Goal: Transaction & Acquisition: Book appointment/travel/reservation

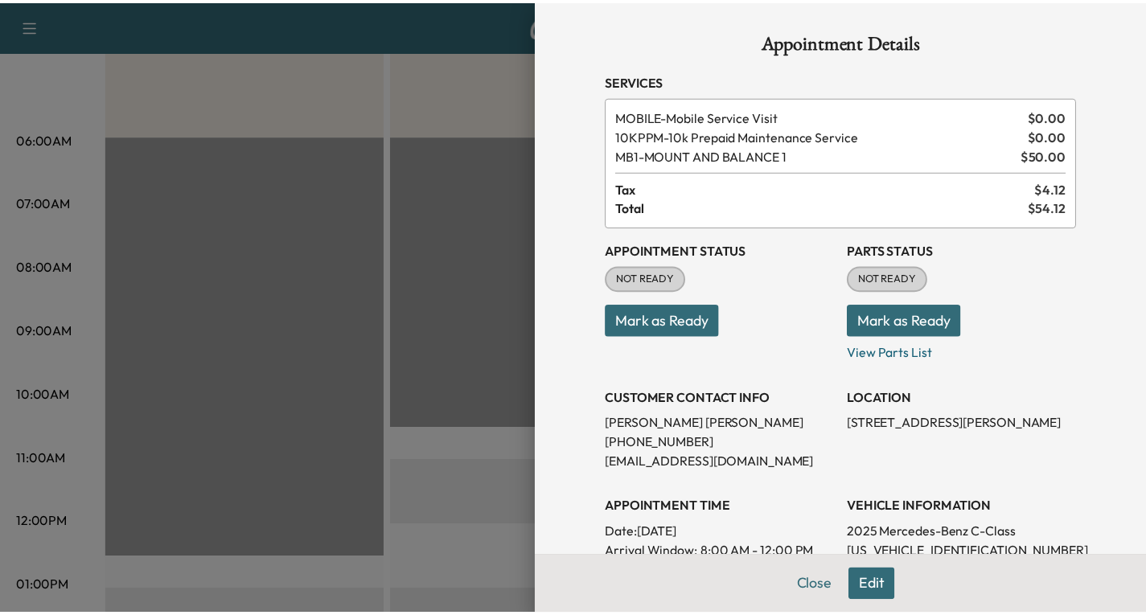
scroll to position [80, 0]
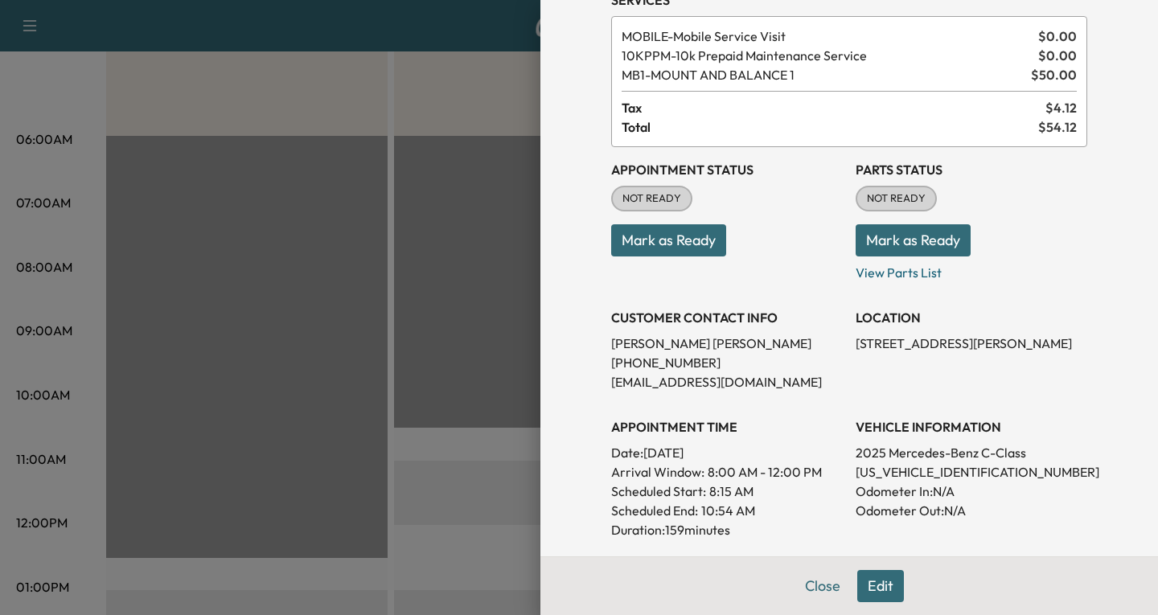
click at [453, 255] on div at bounding box center [579, 307] width 1158 height 615
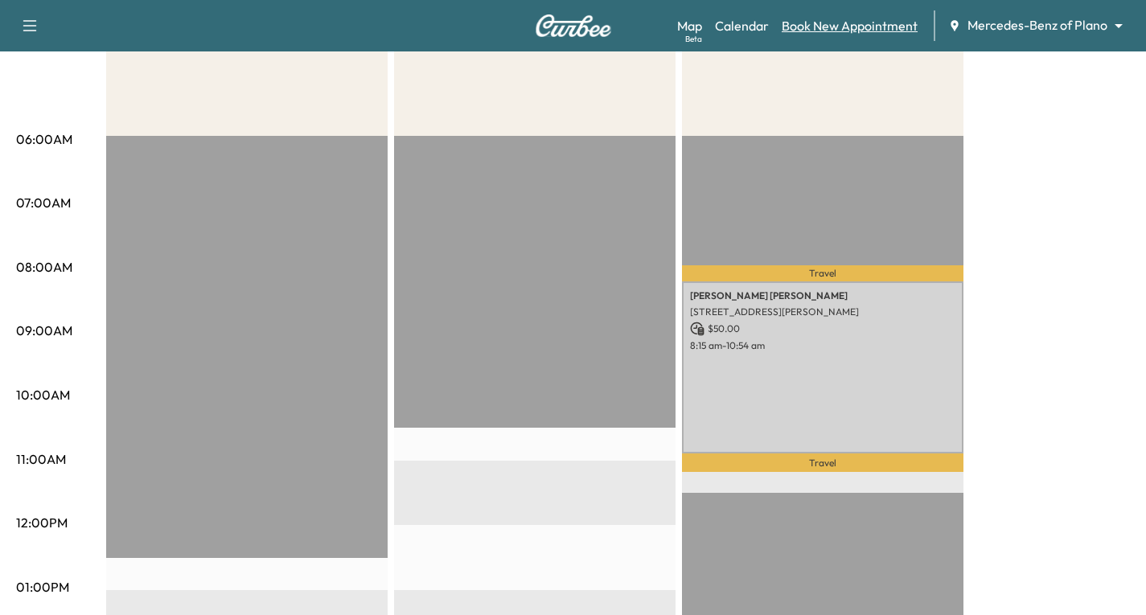
click at [835, 27] on link "Book New Appointment" at bounding box center [850, 25] width 136 height 19
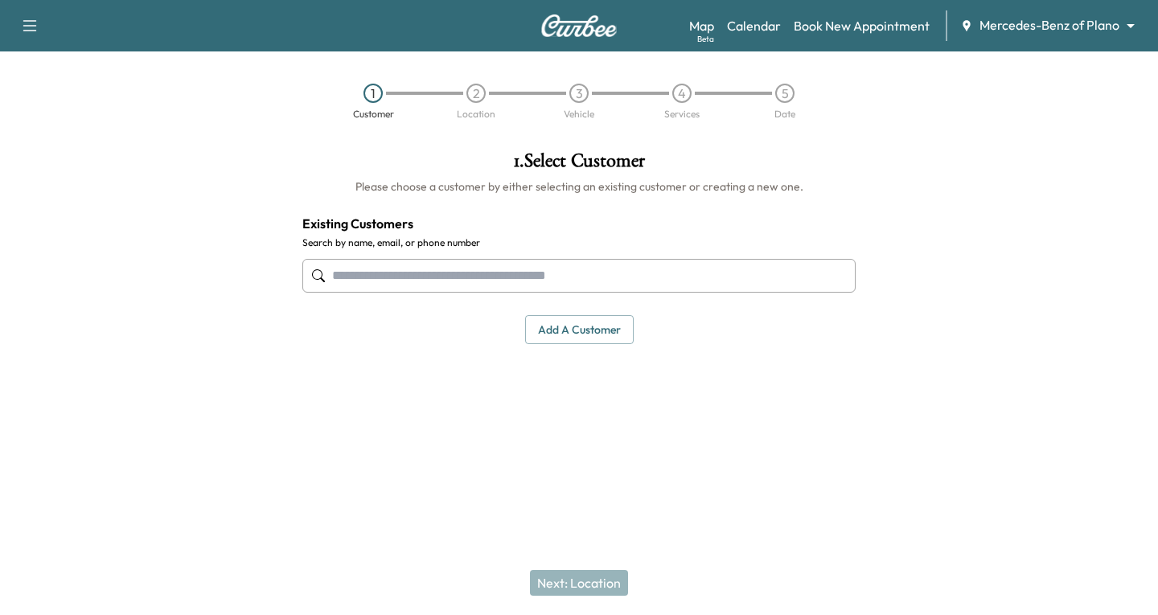
click at [358, 275] on input "text" at bounding box center [578, 276] width 553 height 34
type input "*******"
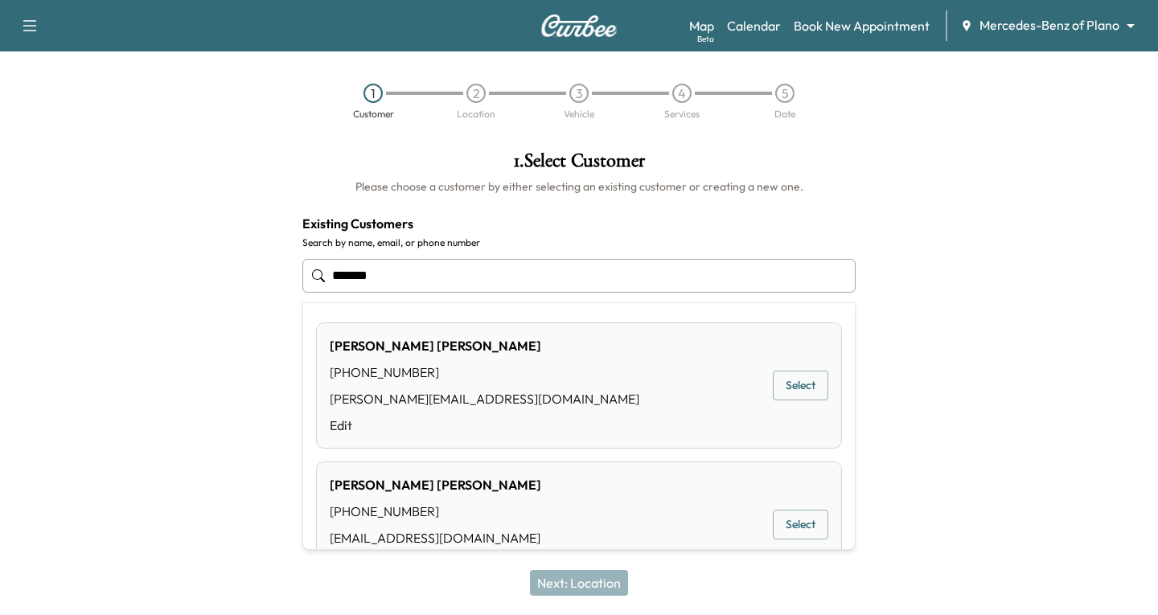
drag, startPoint x: 386, startPoint y: 272, endPoint x: 263, endPoint y: 294, distance: 125.1
click at [263, 294] on div "1 . Select Customer Please choose a customer by either selecting an existing cu…" at bounding box center [579, 292] width 1158 height 308
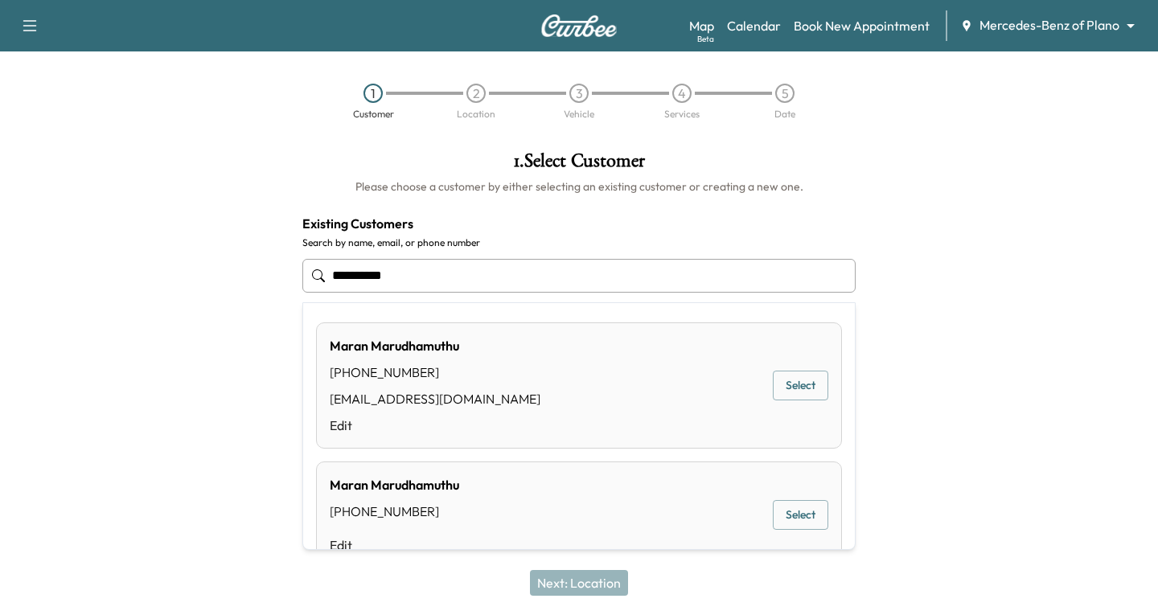
click at [801, 382] on button "Select" at bounding box center [800, 386] width 55 height 30
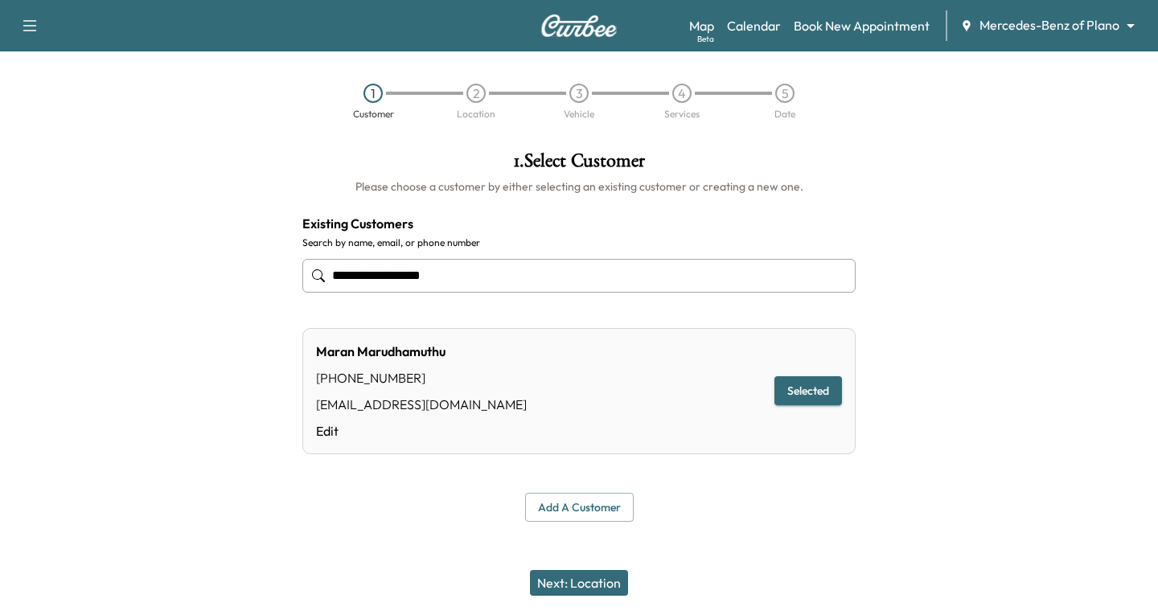
type input "**********"
click at [601, 575] on button "Next: Location" at bounding box center [579, 583] width 98 height 26
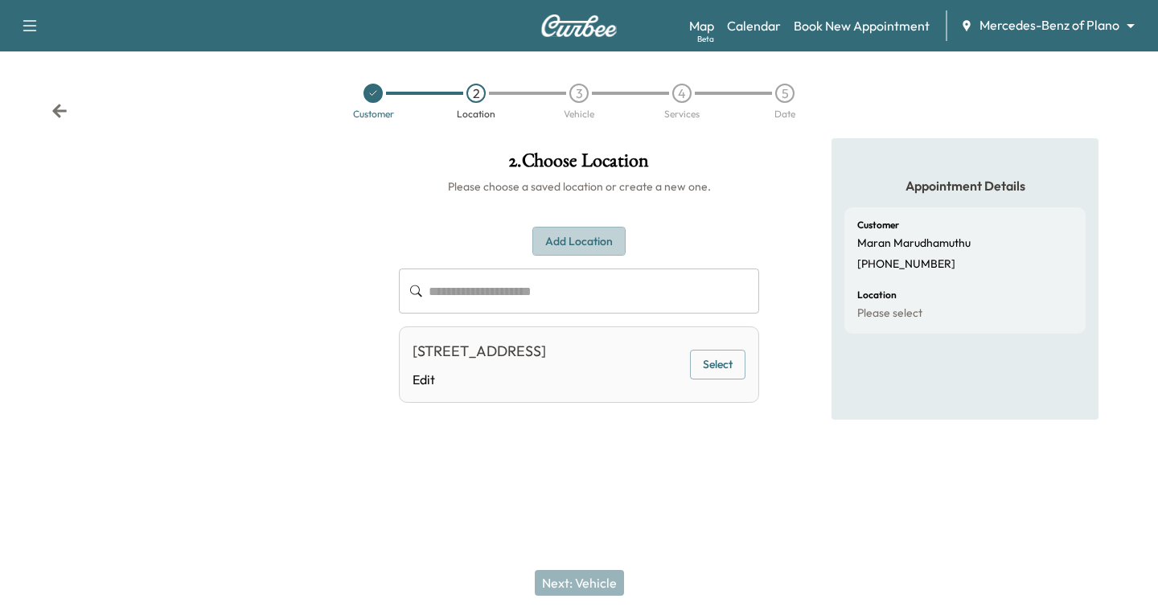
click at [581, 240] on button "Add Location" at bounding box center [578, 242] width 93 height 30
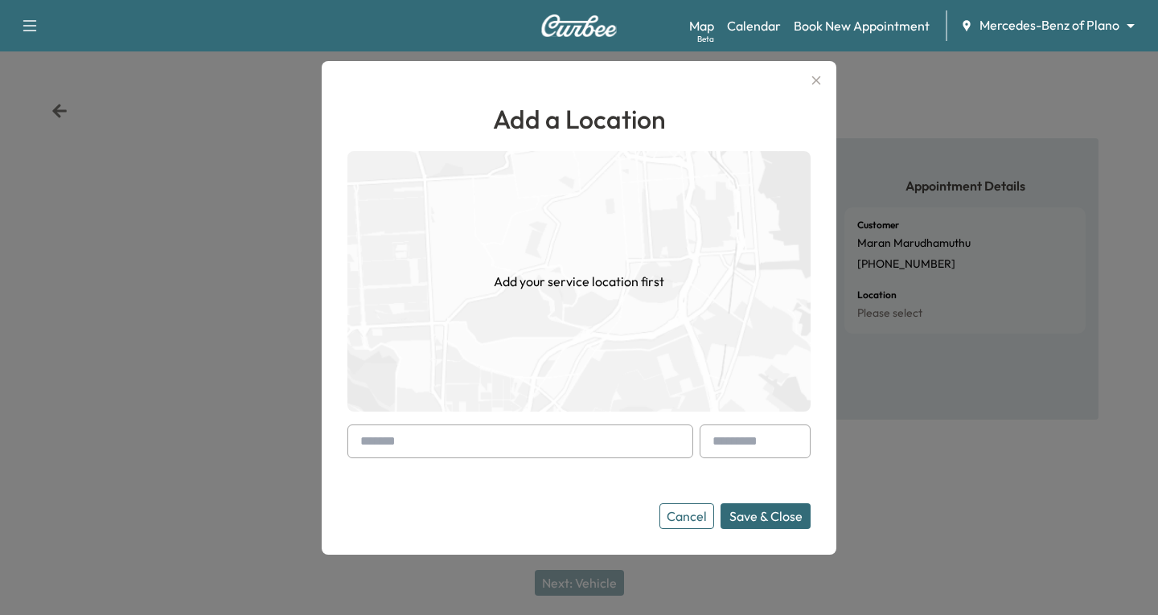
click at [370, 438] on div at bounding box center [520, 442] width 346 height 34
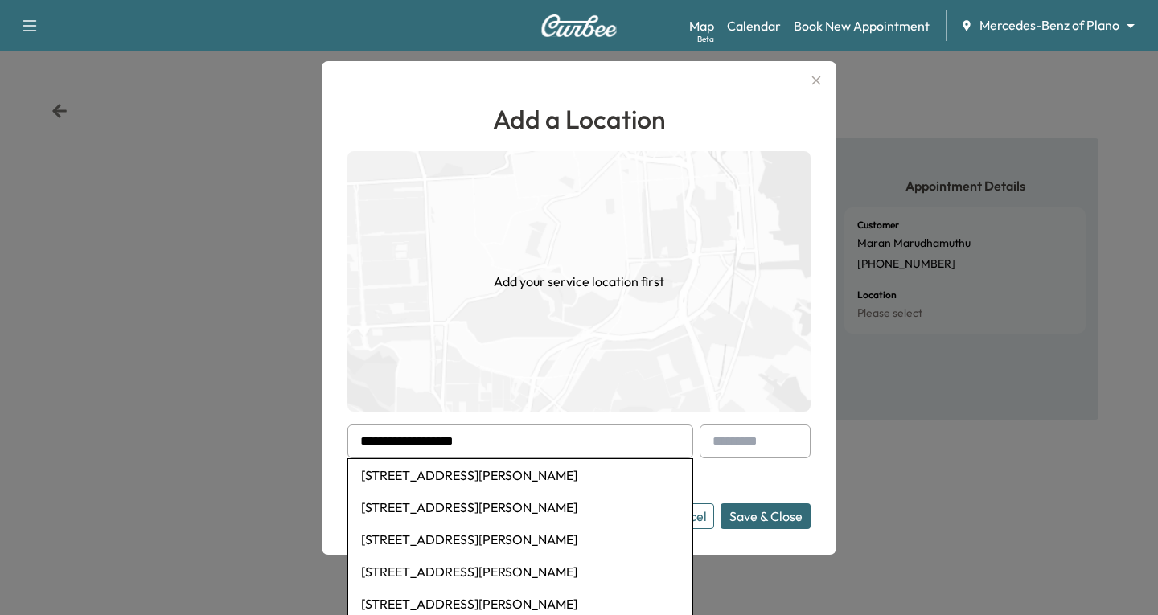
click at [400, 474] on li "[STREET_ADDRESS][PERSON_NAME]" at bounding box center [520, 475] width 344 height 32
type input "**********"
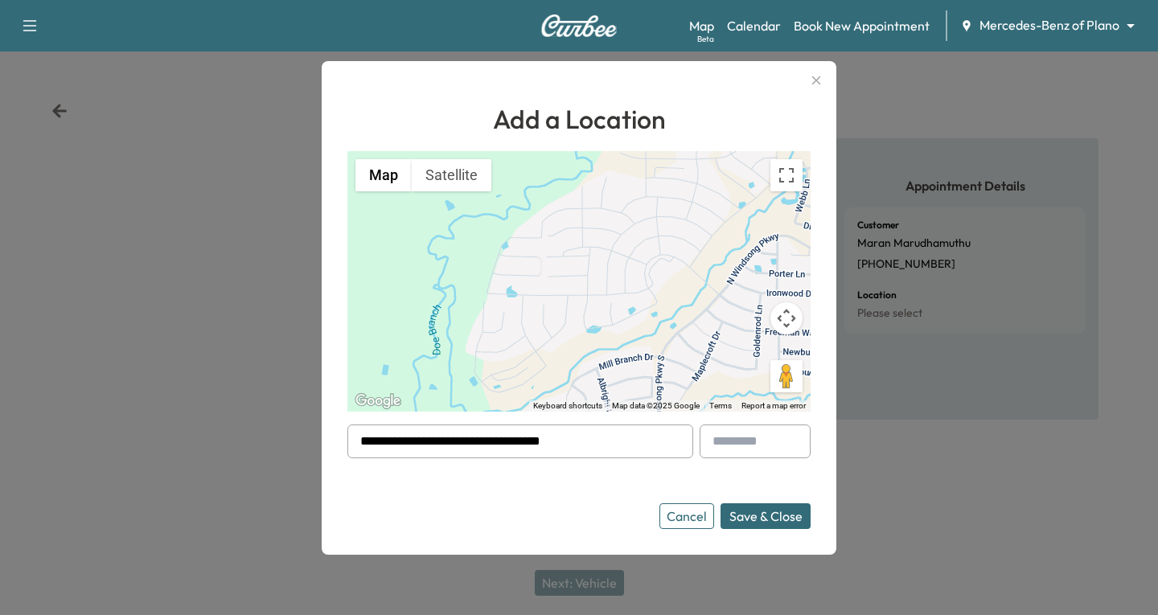
click at [762, 515] on button "Save & Close" at bounding box center [765, 516] width 90 height 26
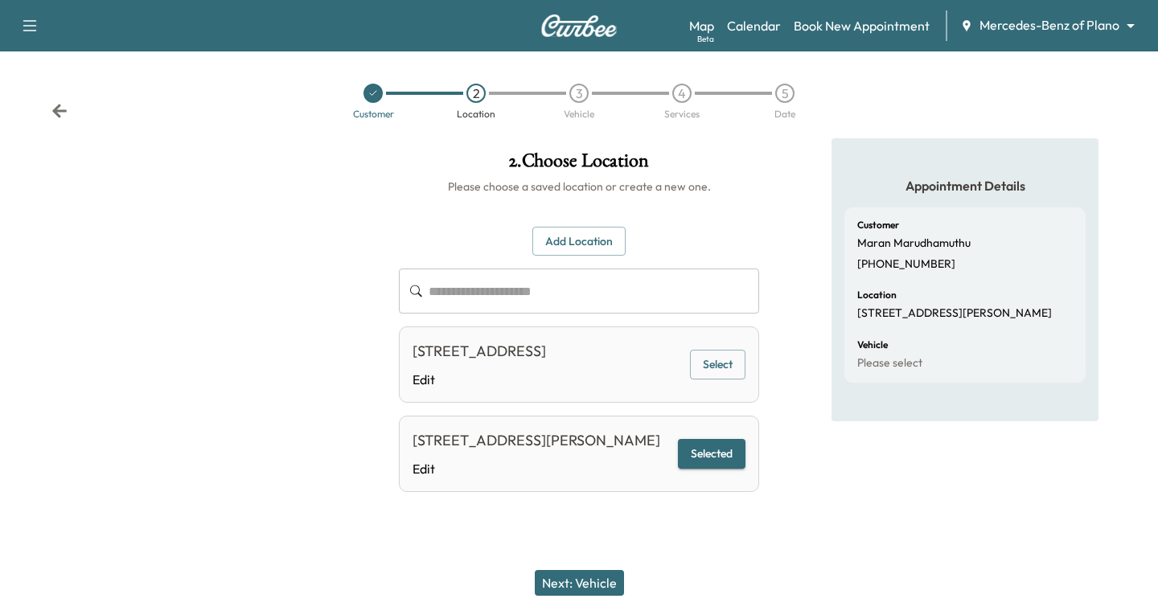
click at [730, 469] on button "Selected" at bounding box center [712, 454] width 68 height 30
click at [573, 577] on button "Next: Vehicle" at bounding box center [579, 583] width 89 height 26
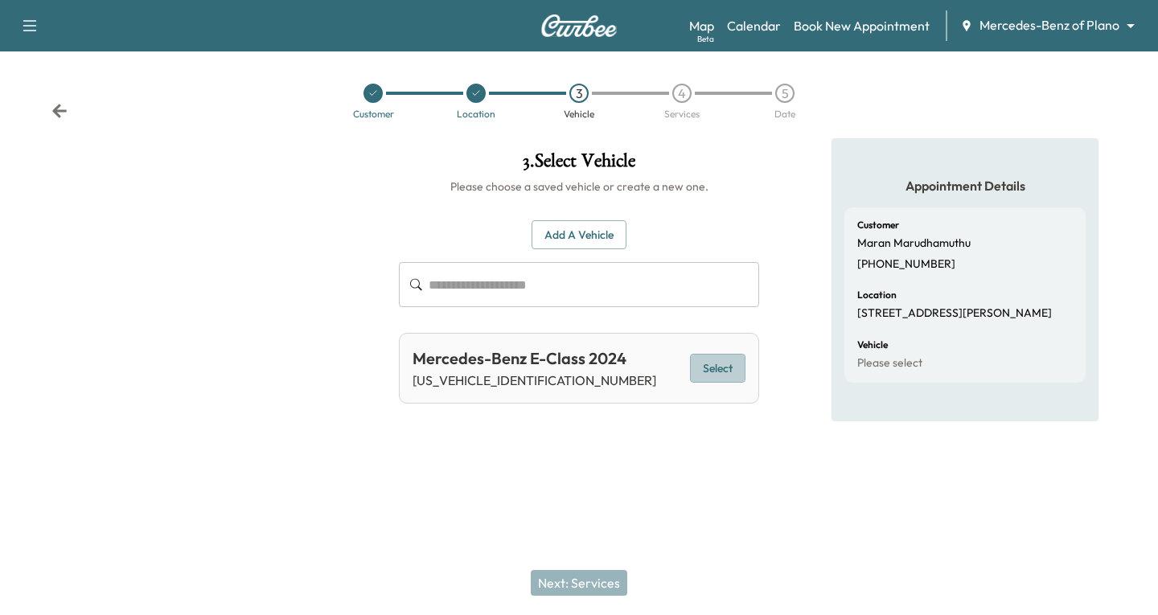
click at [712, 371] on button "Select" at bounding box center [717, 369] width 55 height 30
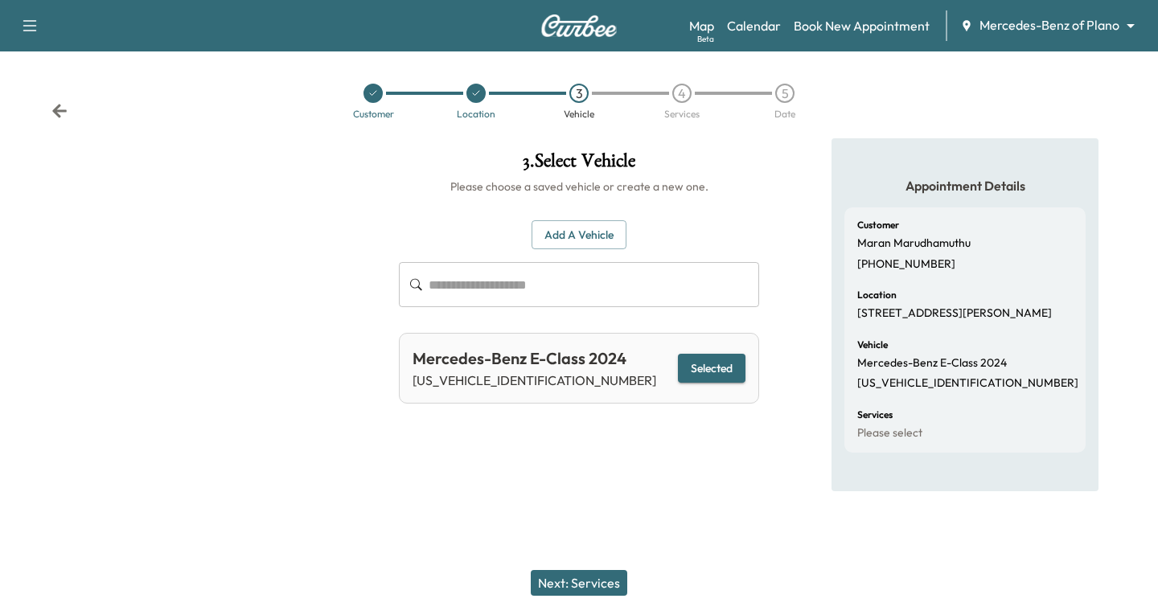
click at [580, 580] on button "Next: Services" at bounding box center [579, 583] width 96 height 26
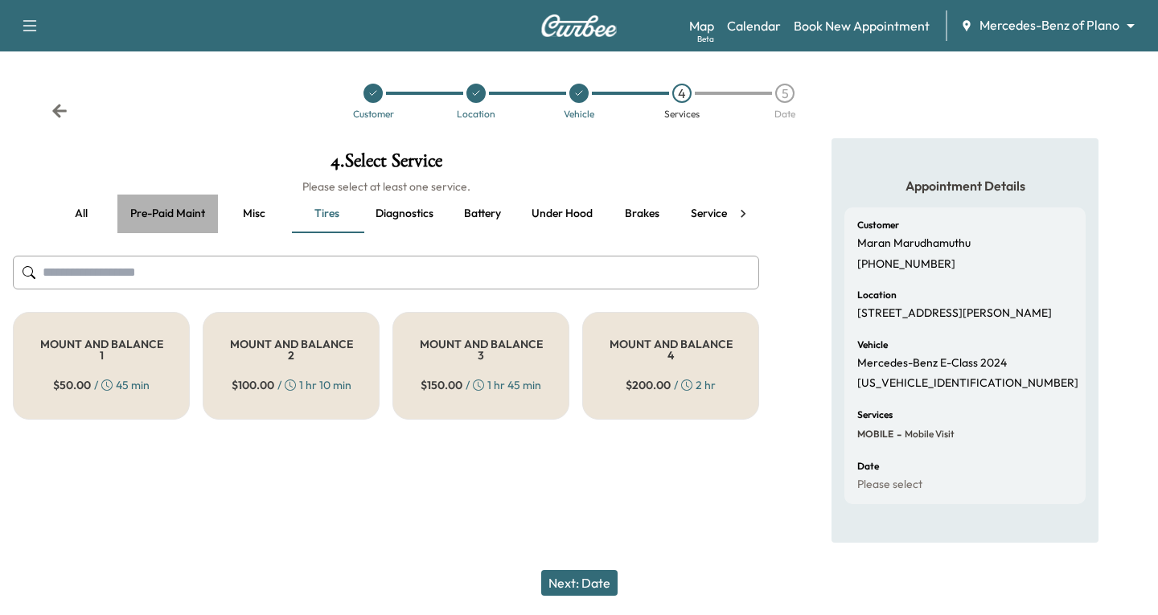
click at [151, 215] on button "Pre-paid maint" at bounding box center [167, 214] width 101 height 39
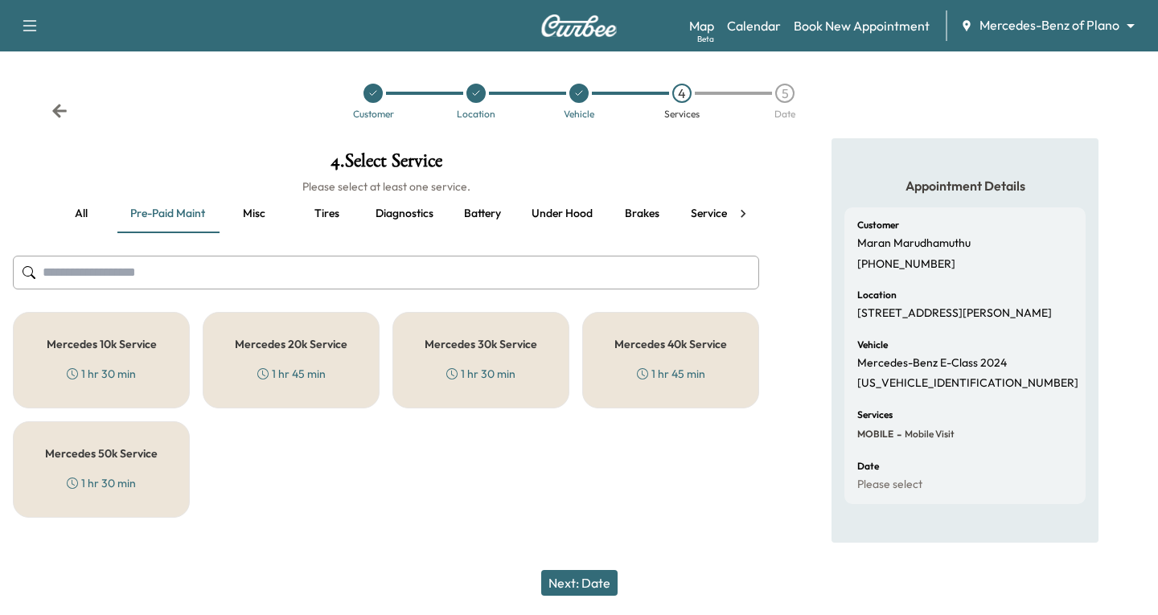
click at [292, 356] on div "Mercedes 20k Service 1 hr 45 min" at bounding box center [291, 360] width 177 height 96
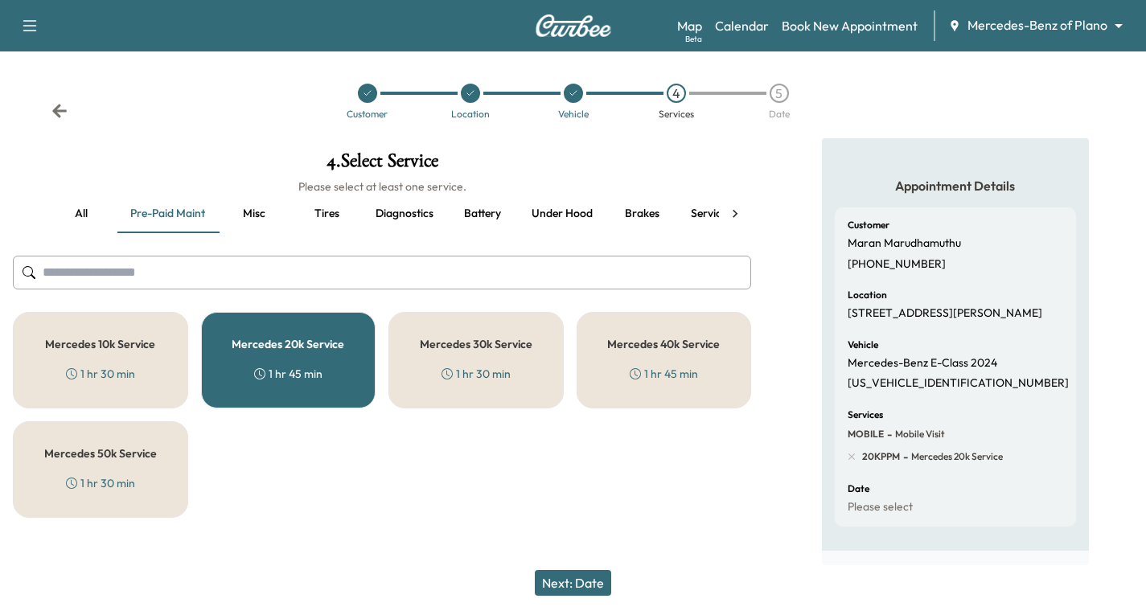
click at [601, 577] on button "Next: Date" at bounding box center [573, 583] width 76 height 26
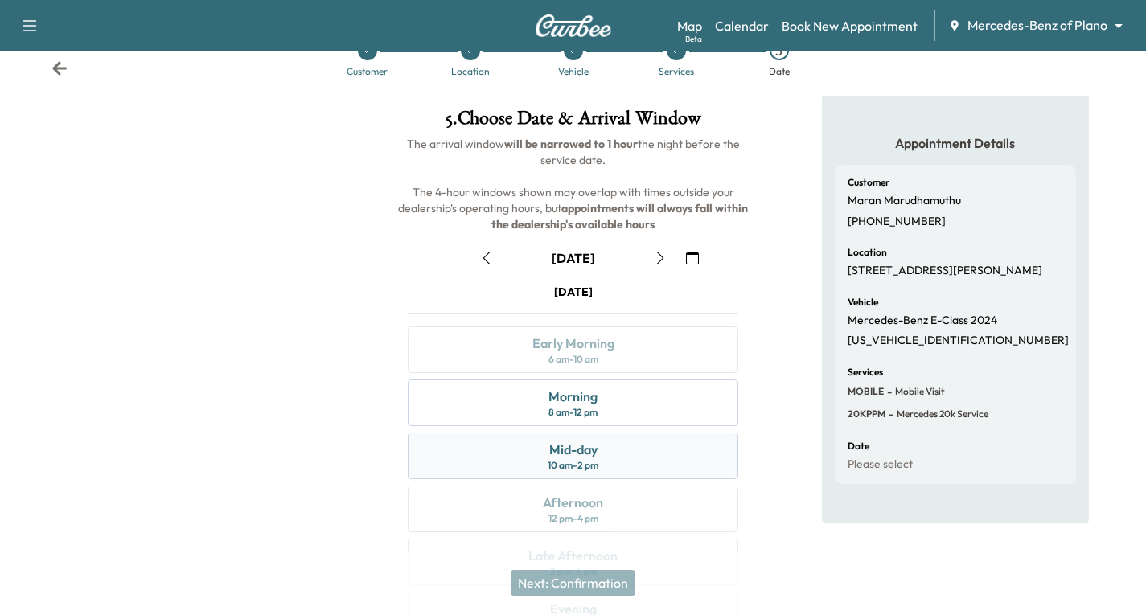
scroll to position [80, 0]
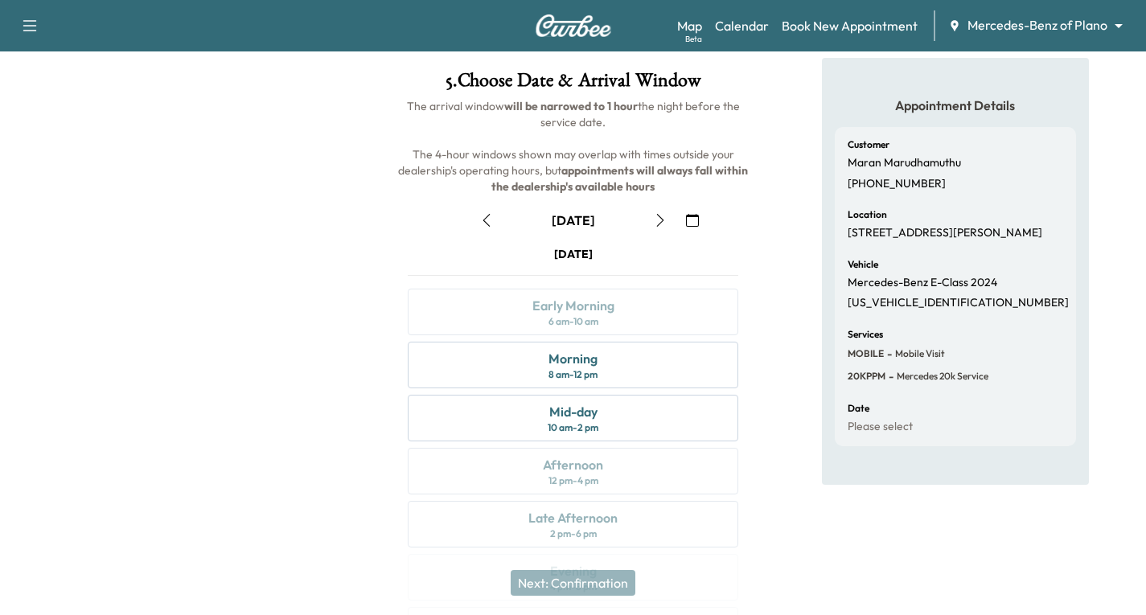
click at [662, 222] on icon "button" at bounding box center [660, 220] width 13 height 13
click at [486, 220] on icon "button" at bounding box center [486, 220] width 13 height 13
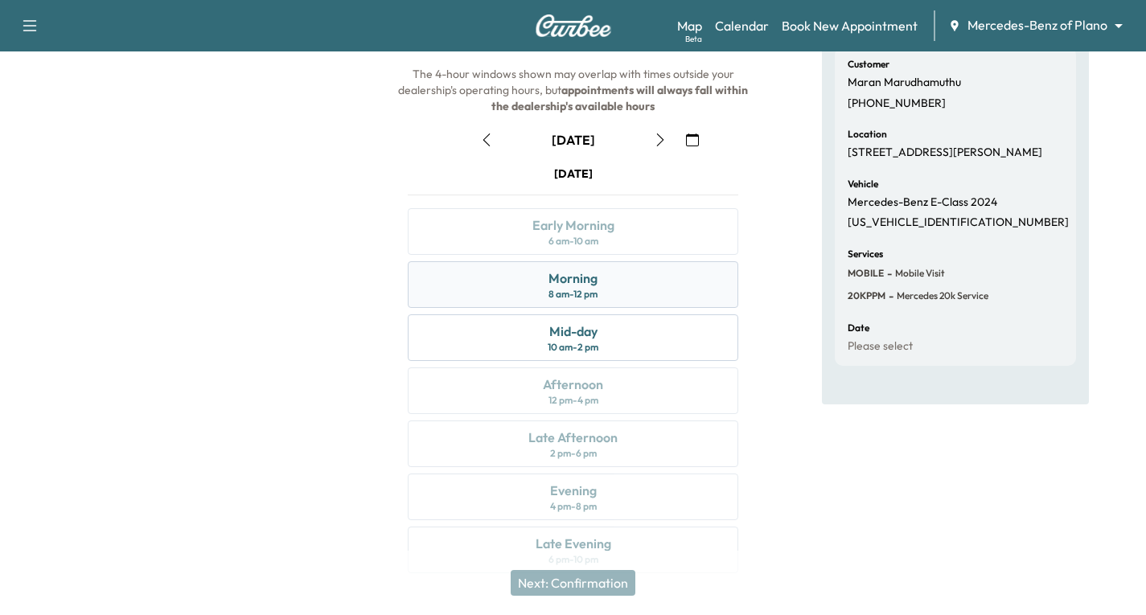
click at [684, 281] on div "Morning 8 am - 12 pm" at bounding box center [573, 284] width 330 height 47
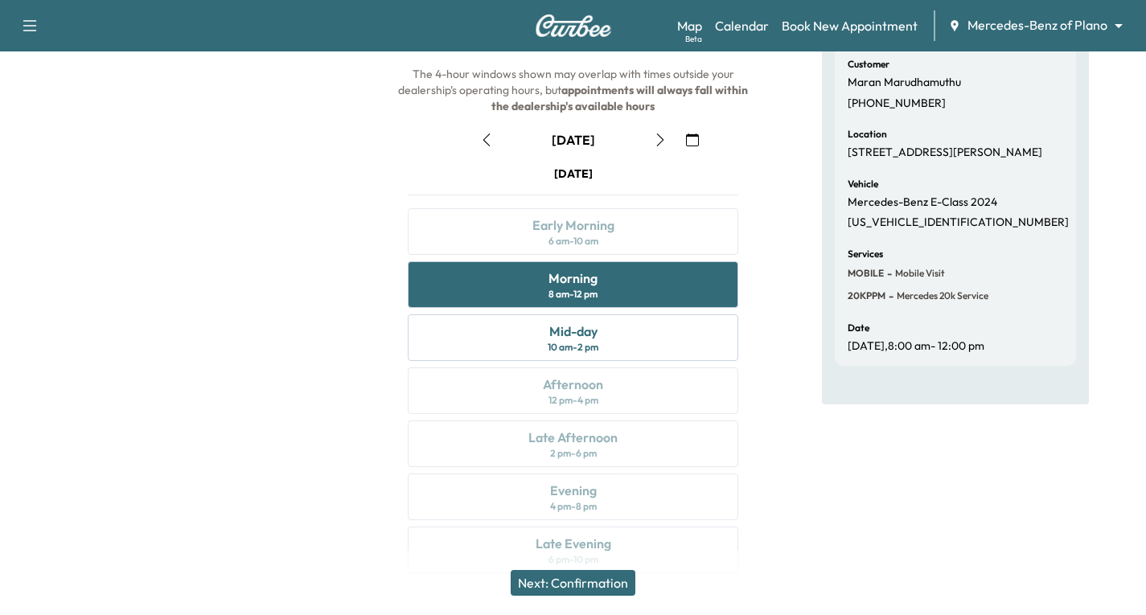
click at [589, 580] on button "Next: Confirmation" at bounding box center [573, 583] width 125 height 26
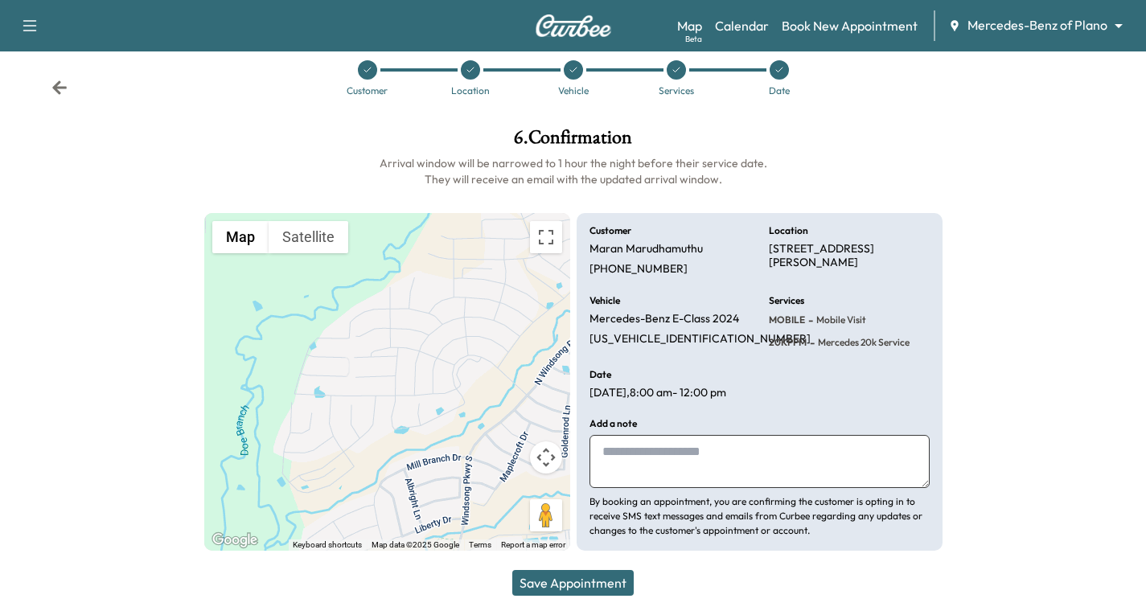
click at [585, 582] on button "Save Appointment" at bounding box center [572, 583] width 121 height 26
